Goal: Go to known website: Access a specific website the user already knows

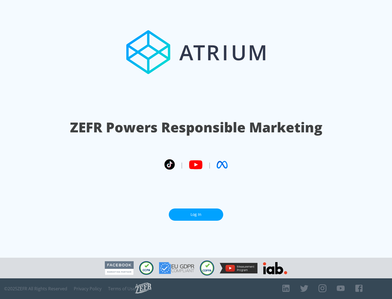
click at [196, 215] on link "Log In" at bounding box center [196, 215] width 54 height 12
